Goal: Transaction & Acquisition: Purchase product/service

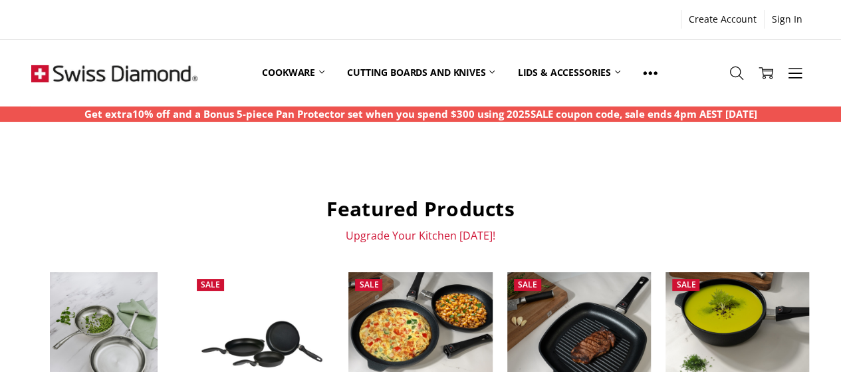
click at [0, 0] on link "Saucepans & Sauce Pots" at bounding box center [0, 0] width 0 height 0
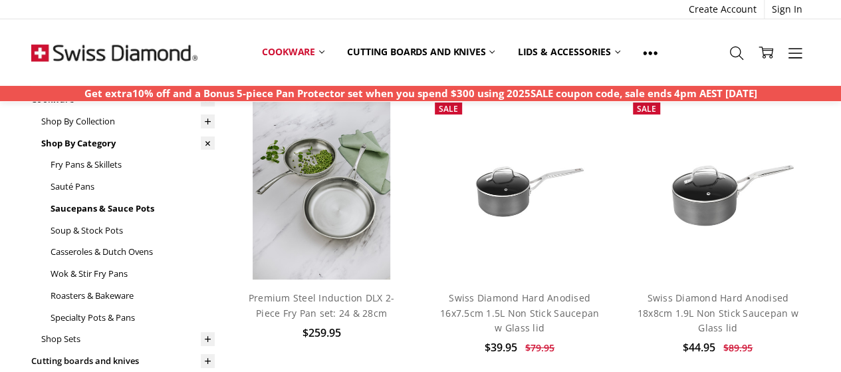
scroll to position [97, 0]
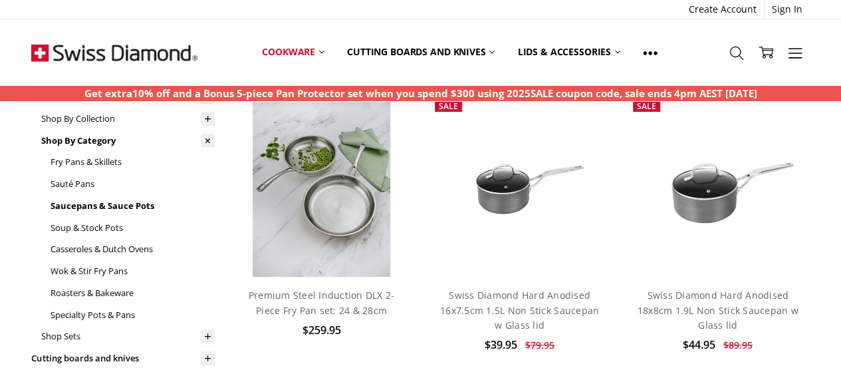
click at [208, 118] on use at bounding box center [208, 119] width 6 height 6
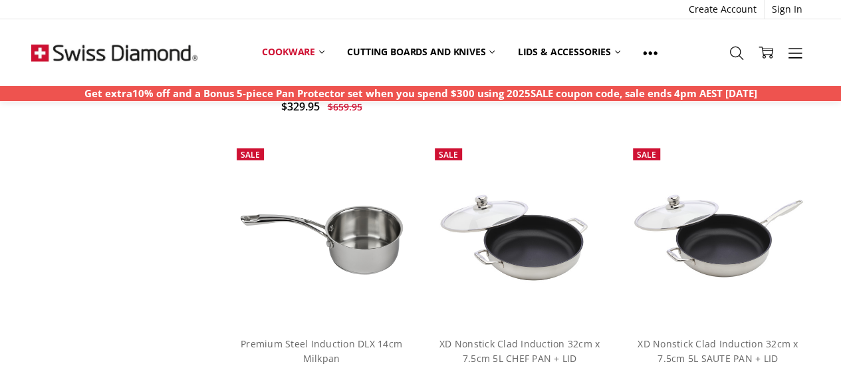
scroll to position [2128, 0]
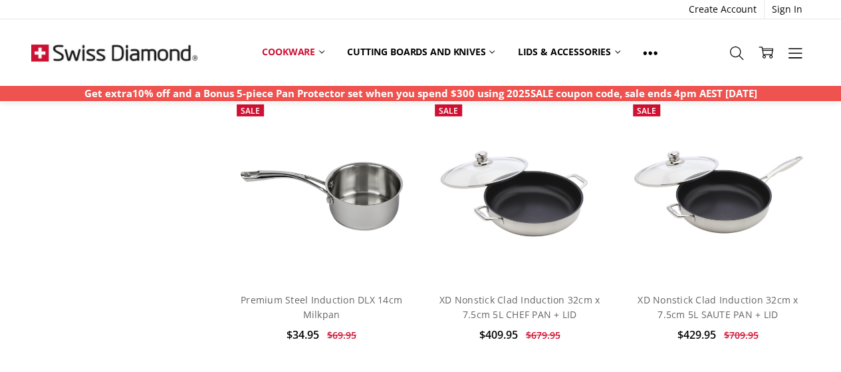
click at [322, 298] on link "Premium Steel Induction DLX 14cm Milkpan" at bounding box center [322, 306] width 162 height 27
